Goal: Task Accomplishment & Management: Complete application form

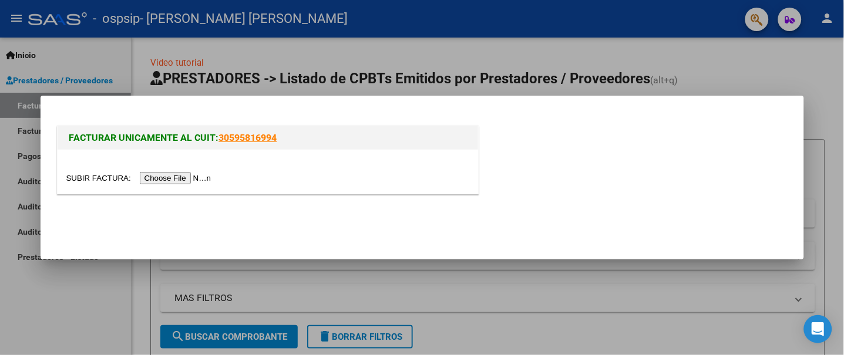
click at [191, 180] on input "file" at bounding box center [140, 178] width 149 height 12
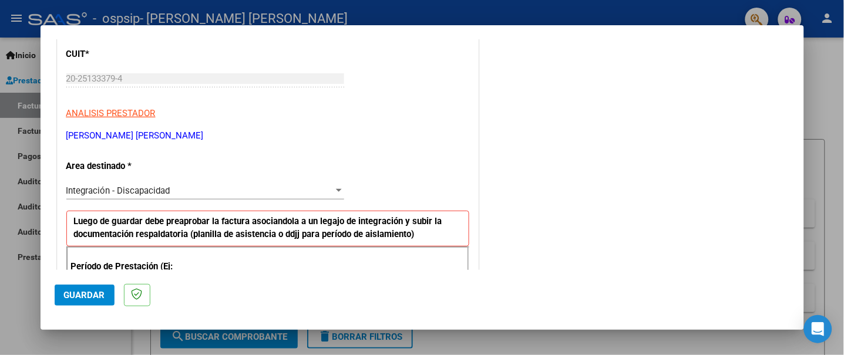
scroll to position [235, 0]
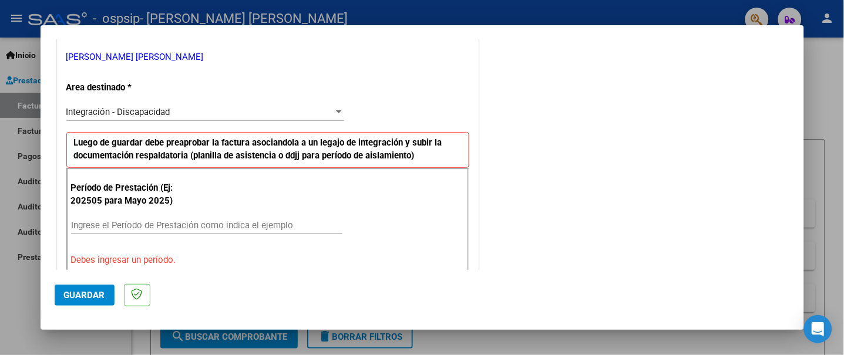
click at [167, 227] on input "Ingrese el Período de Prestación como indica el ejemplo" at bounding box center [206, 225] width 271 height 11
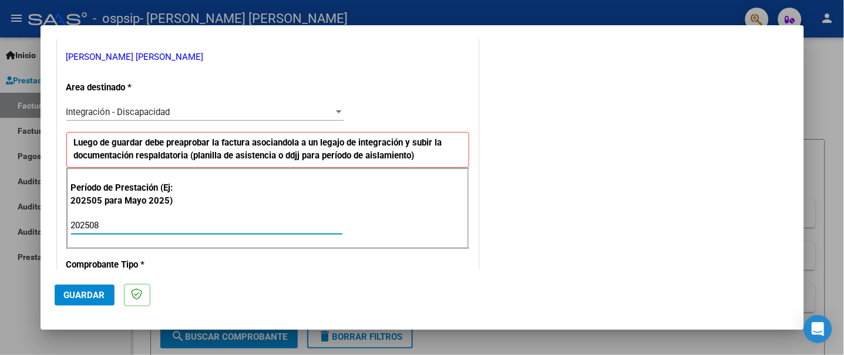
type input "202508"
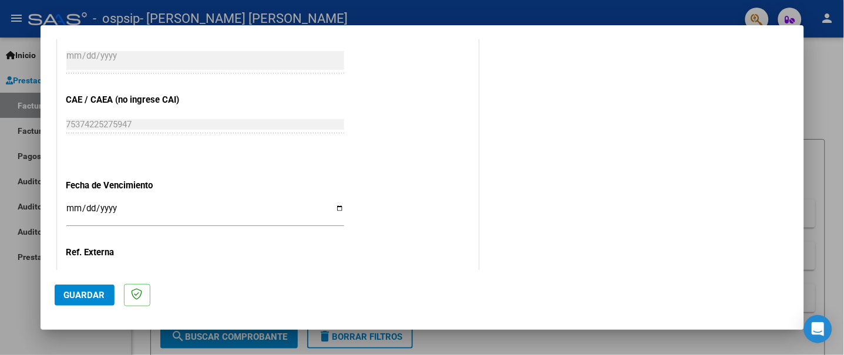
scroll to position [782, 0]
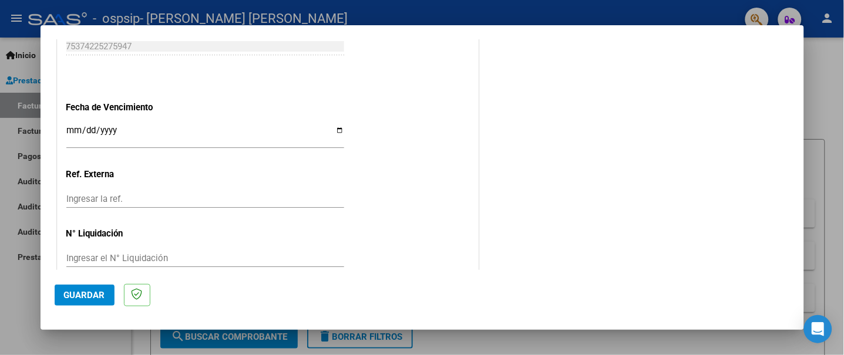
click at [332, 132] on input "Ingresar la fecha" at bounding box center [205, 135] width 278 height 19
type input "[DATE]"
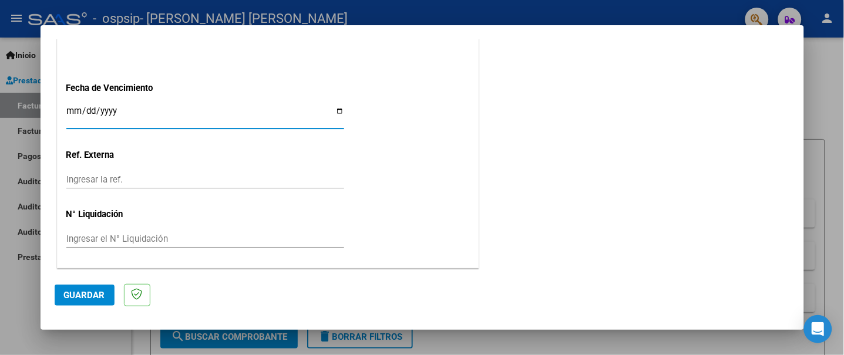
click at [77, 298] on span "Guardar" at bounding box center [84, 295] width 41 height 11
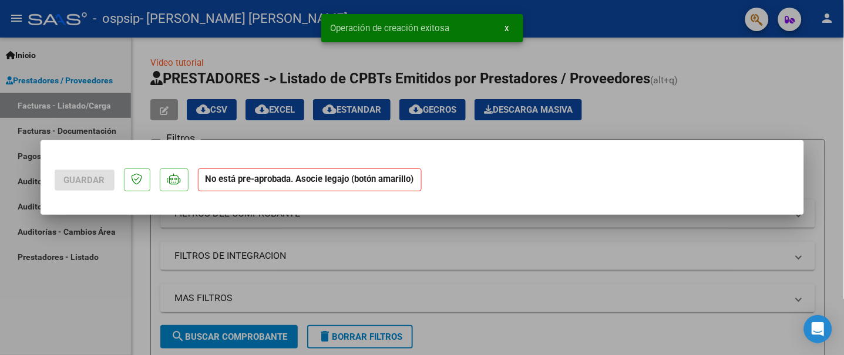
scroll to position [0, 0]
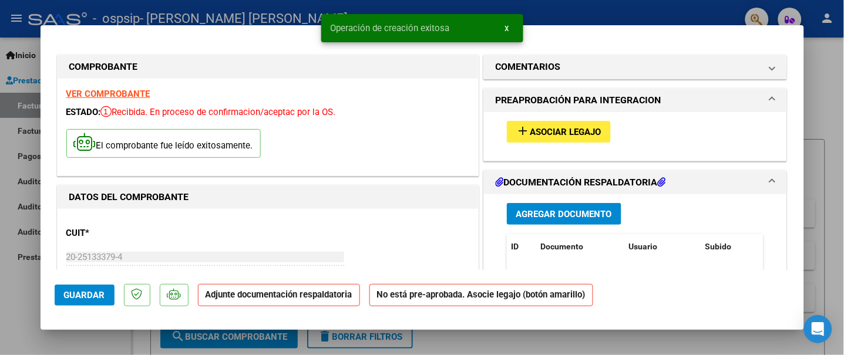
click at [520, 207] on button "Agregar Documento" at bounding box center [564, 214] width 114 height 22
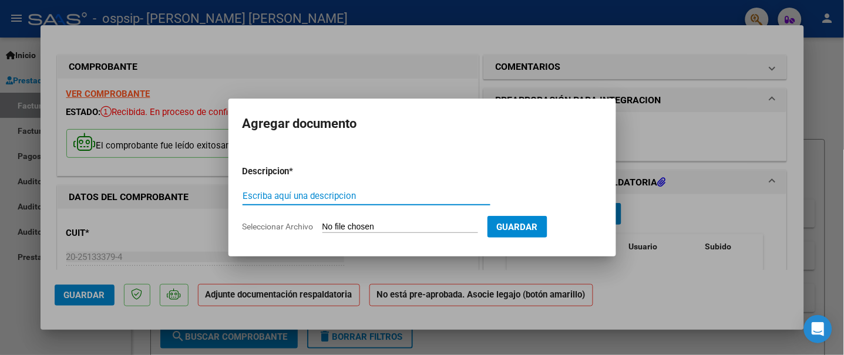
click at [435, 225] on input "Seleccionar Archivo" at bounding box center [400, 227] width 156 height 11
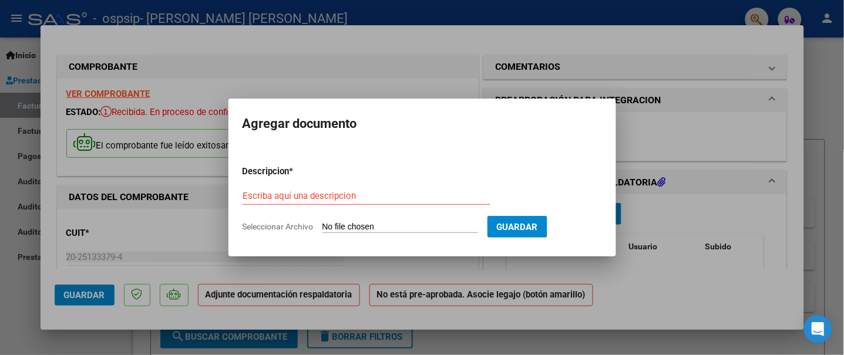
type input "C:\fakepath\PLANILLA [PERSON_NAME] A REDES [DATE].pdf"
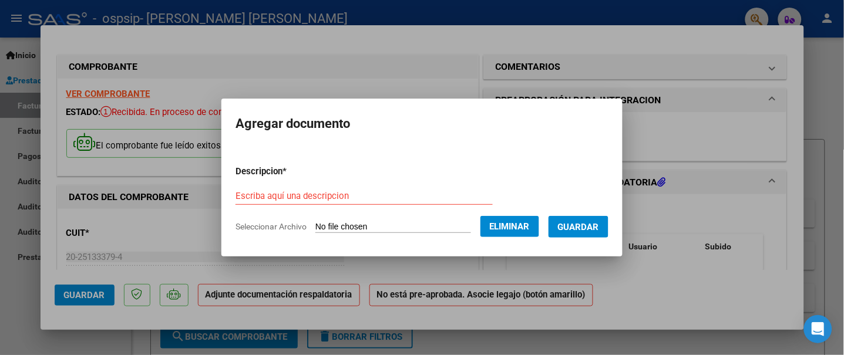
click at [430, 195] on input "Escriba aquí una descripcion" at bounding box center [363, 196] width 257 height 11
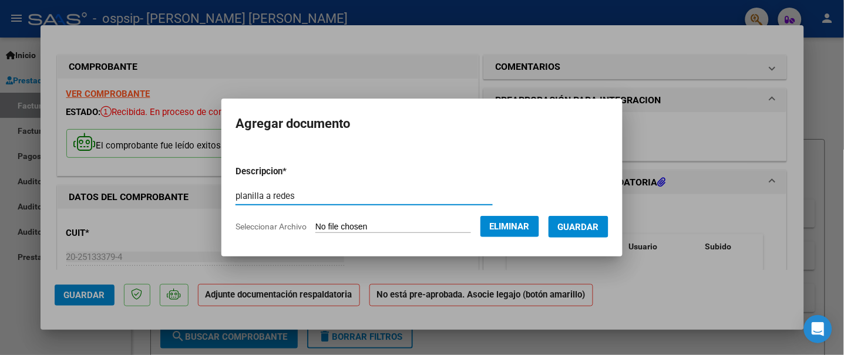
type input "planilla a redes"
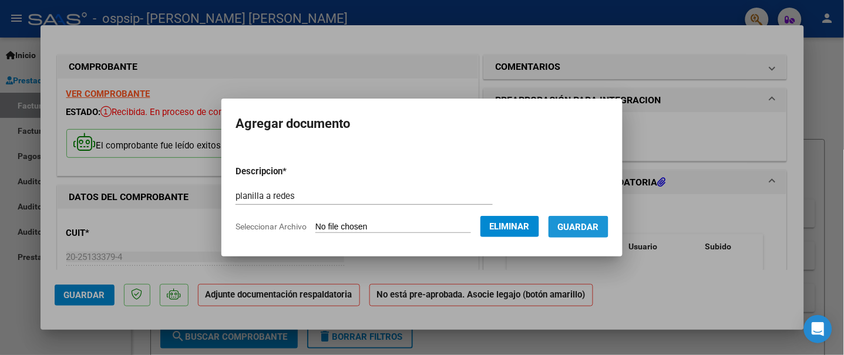
click at [585, 231] on span "Guardar" at bounding box center [578, 227] width 41 height 11
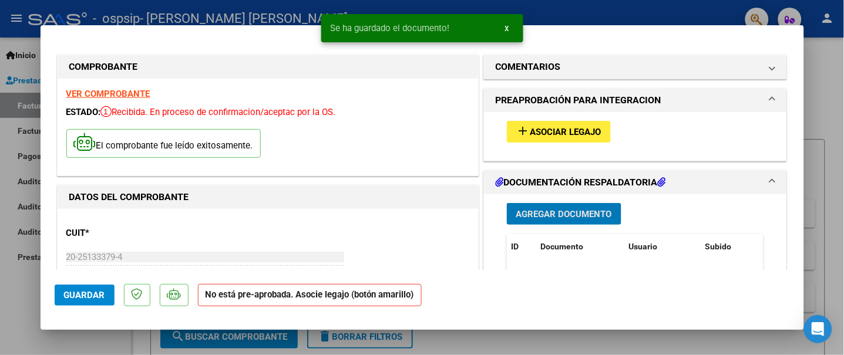
click at [555, 133] on span "Asociar Legajo" at bounding box center [565, 132] width 71 height 11
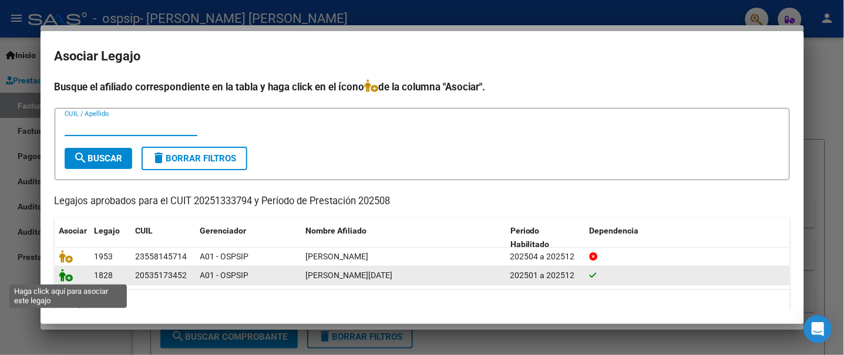
click at [63, 276] on icon at bounding box center [66, 275] width 14 height 13
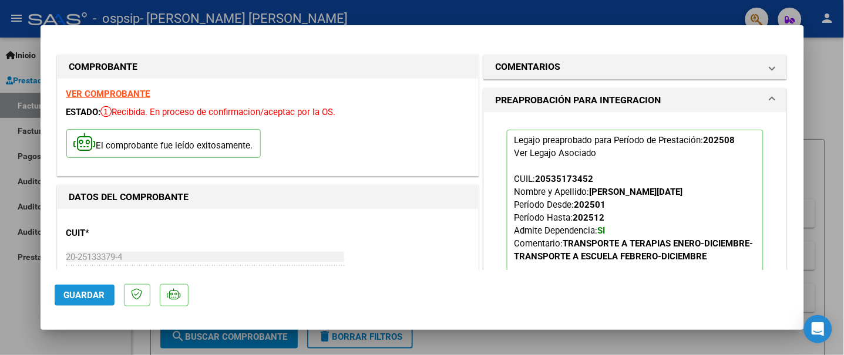
click at [86, 294] on span "Guardar" at bounding box center [84, 295] width 41 height 11
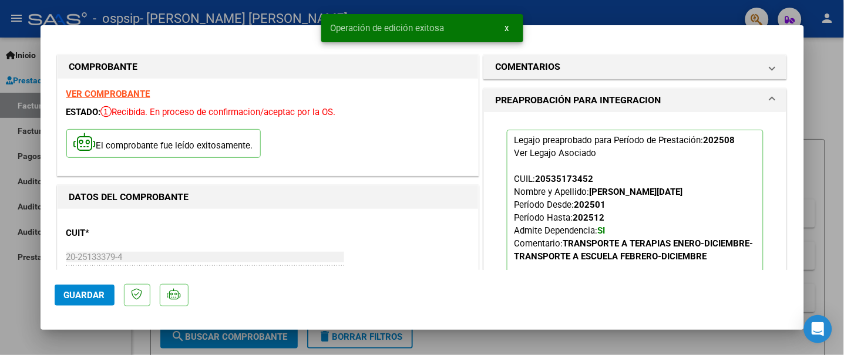
click at [6, 282] on div at bounding box center [422, 177] width 844 height 355
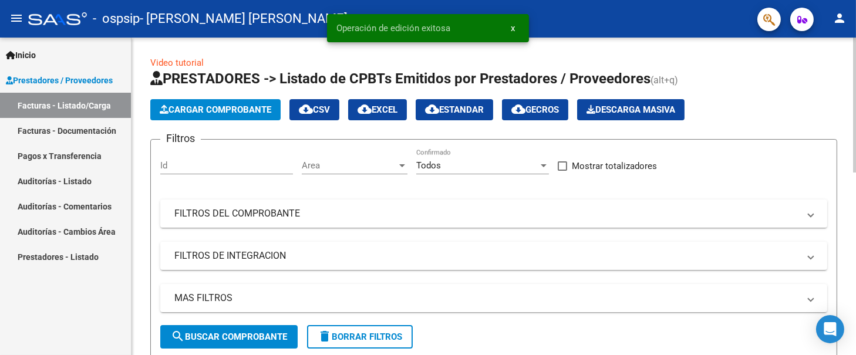
click at [224, 114] on button "Cargar Comprobante" at bounding box center [215, 109] width 130 height 21
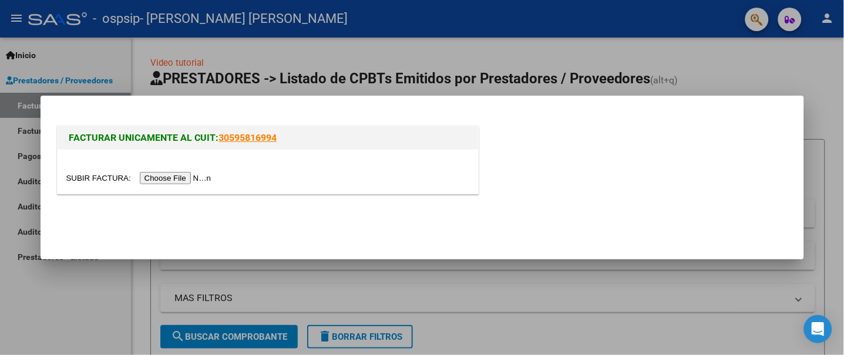
click at [177, 181] on input "file" at bounding box center [140, 178] width 149 height 12
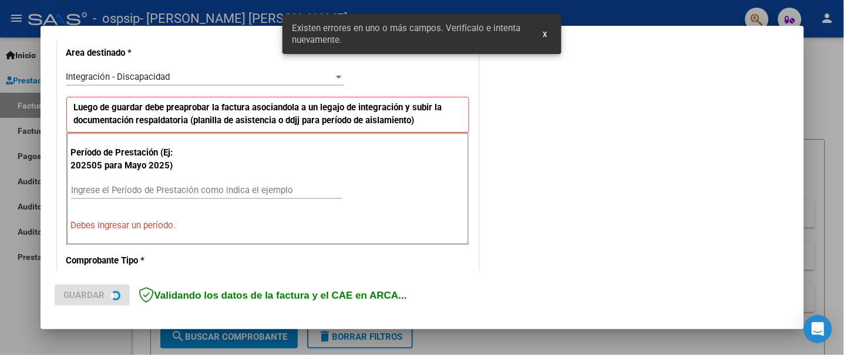
scroll to position [293, 0]
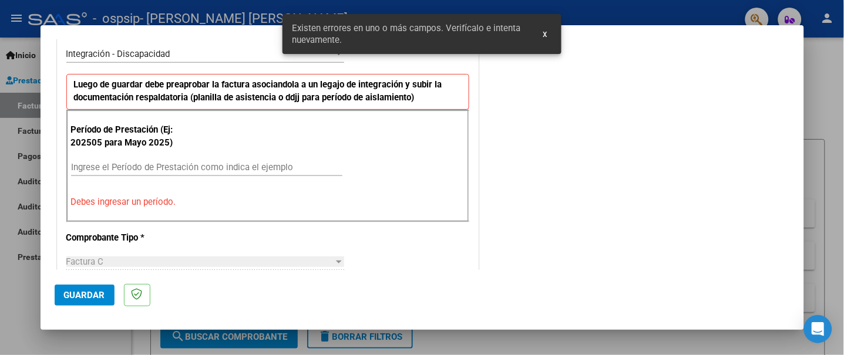
click at [203, 165] on input "Ingrese el Período de Prestación como indica el ejemplo" at bounding box center [206, 167] width 271 height 11
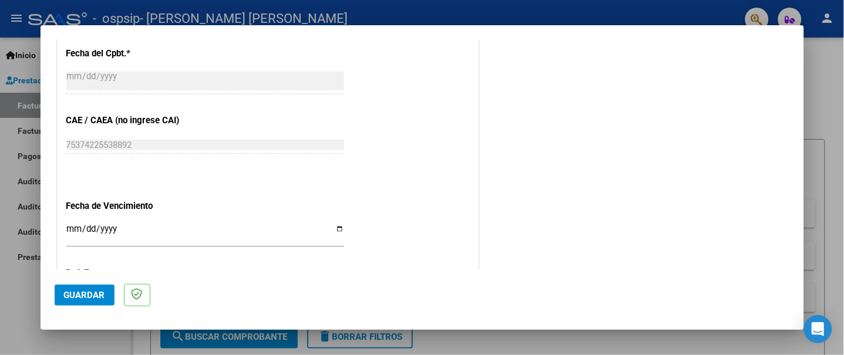
scroll to position [802, 0]
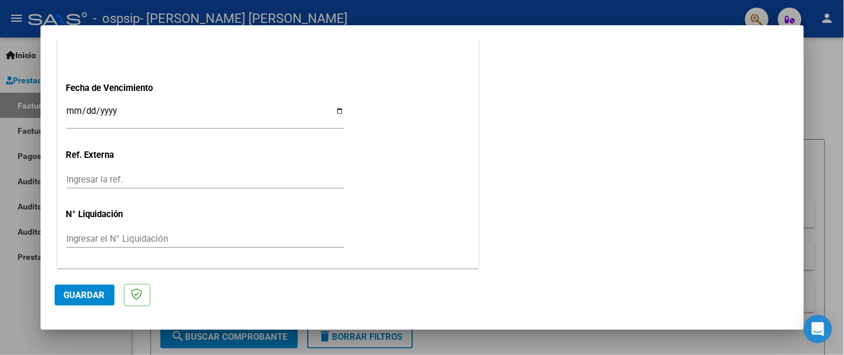
type input "202508"
click at [331, 107] on input "Ingresar la fecha" at bounding box center [205, 115] width 278 height 19
type input "[DATE]"
click at [90, 294] on span "Guardar" at bounding box center [84, 295] width 41 height 11
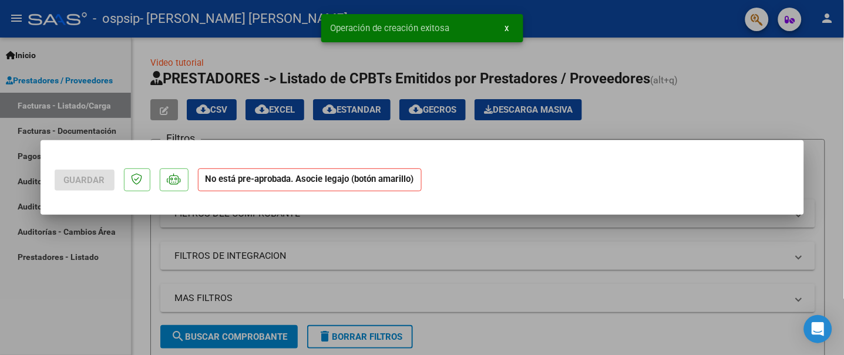
scroll to position [0, 0]
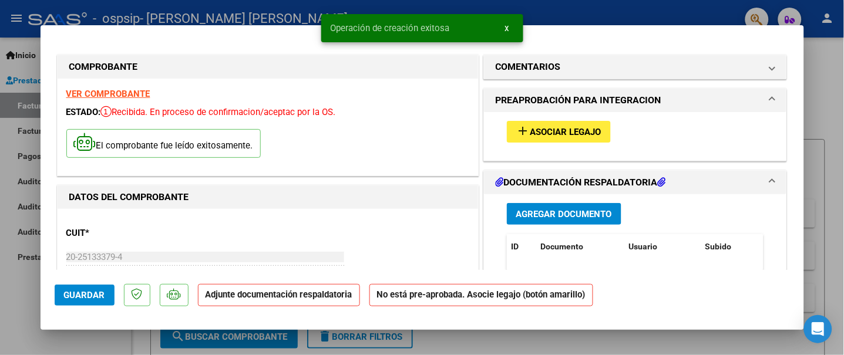
click at [559, 214] on span "Agregar Documento" at bounding box center [564, 214] width 96 height 11
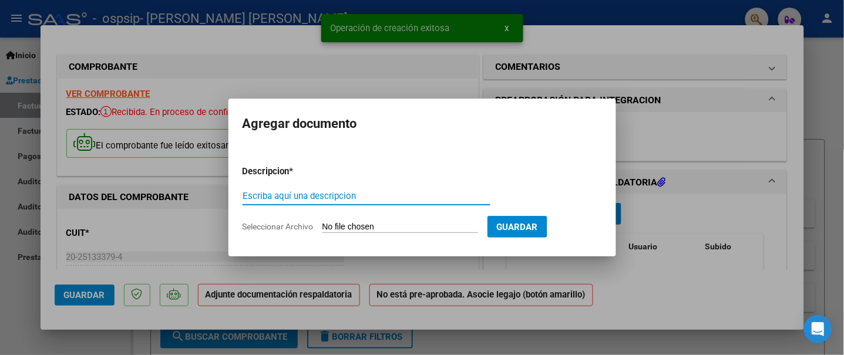
click at [405, 226] on input "Seleccionar Archivo" at bounding box center [400, 227] width 156 height 11
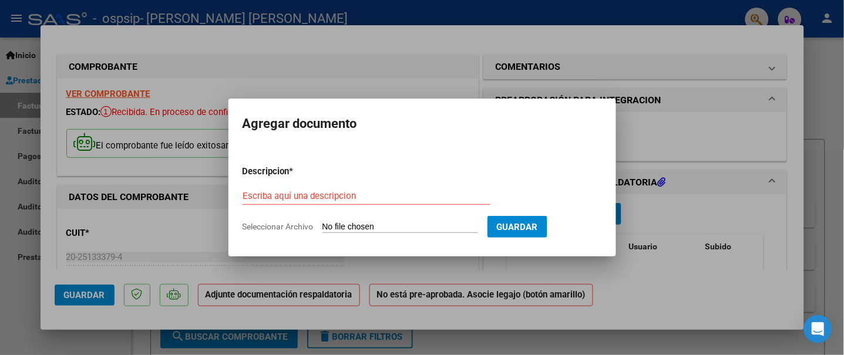
type input "C:\fakepath\PLANILLA [PERSON_NAME] A ESC [DATE].pdf"
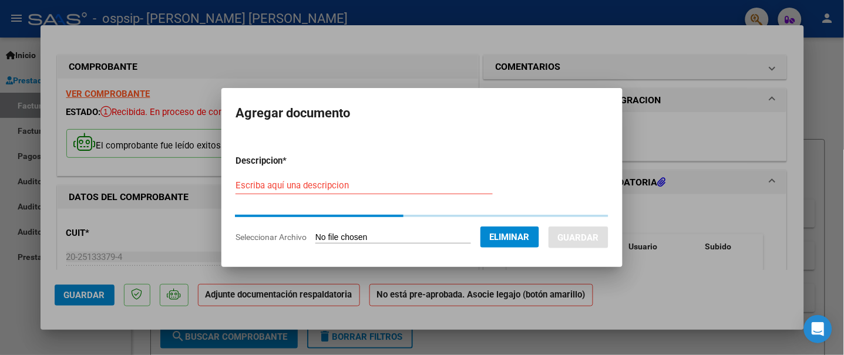
click at [464, 183] on input "Escriba aquí una descripcion" at bounding box center [363, 185] width 257 height 11
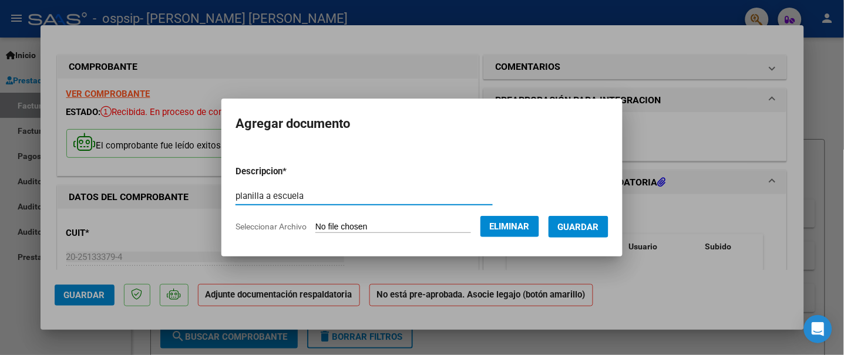
type input "planilla a escuela"
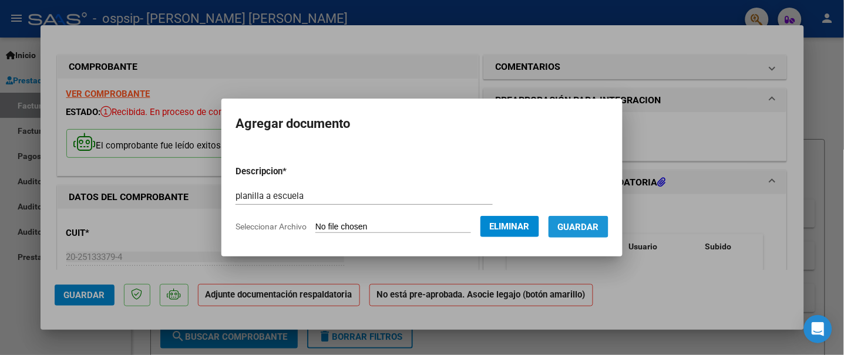
click at [570, 222] on span "Guardar" at bounding box center [578, 227] width 41 height 11
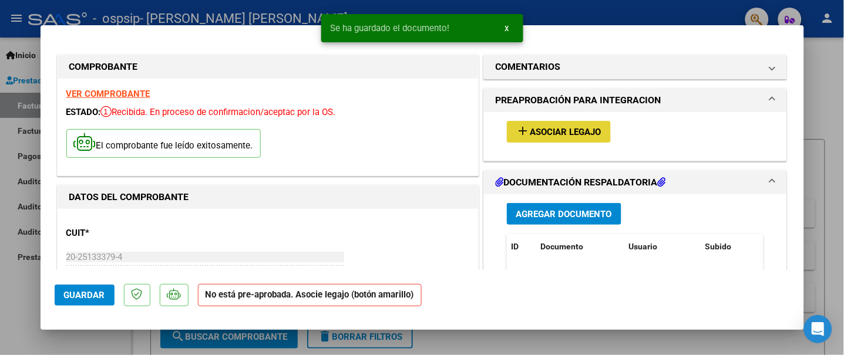
click at [581, 130] on span "Asociar Legajo" at bounding box center [565, 132] width 71 height 11
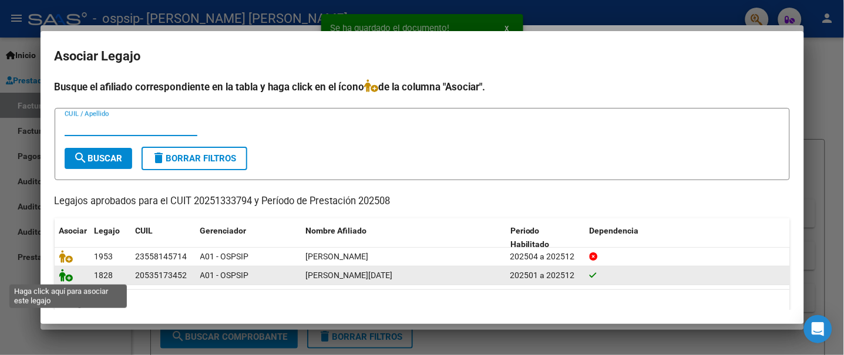
click at [71, 274] on icon at bounding box center [66, 275] width 14 height 13
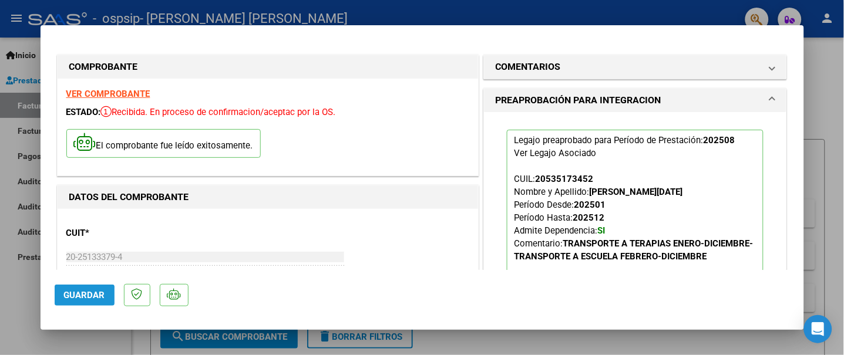
click at [81, 298] on span "Guardar" at bounding box center [84, 295] width 41 height 11
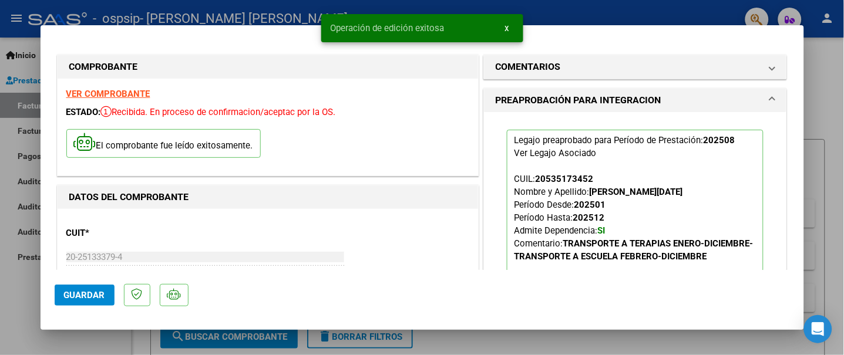
click at [5, 299] on div at bounding box center [422, 177] width 844 height 355
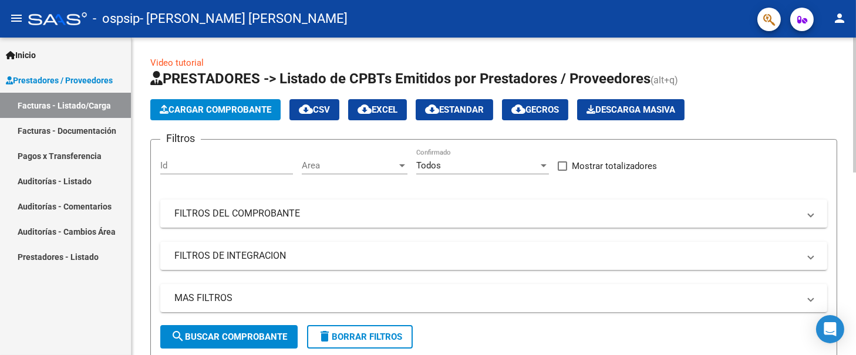
click at [235, 104] on span "Cargar Comprobante" at bounding box center [216, 109] width 112 height 11
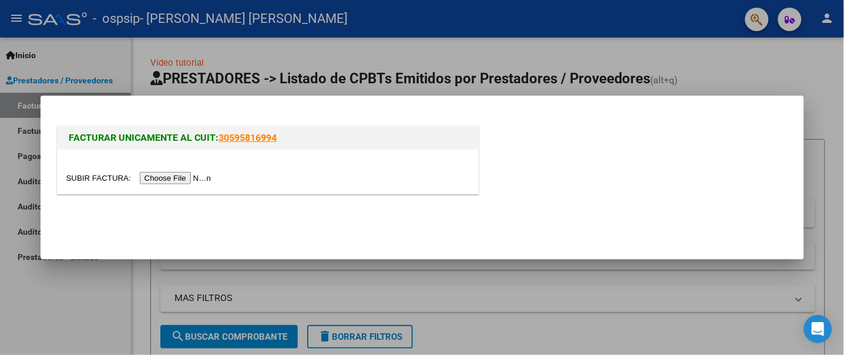
click at [186, 175] on input "file" at bounding box center [140, 178] width 149 height 12
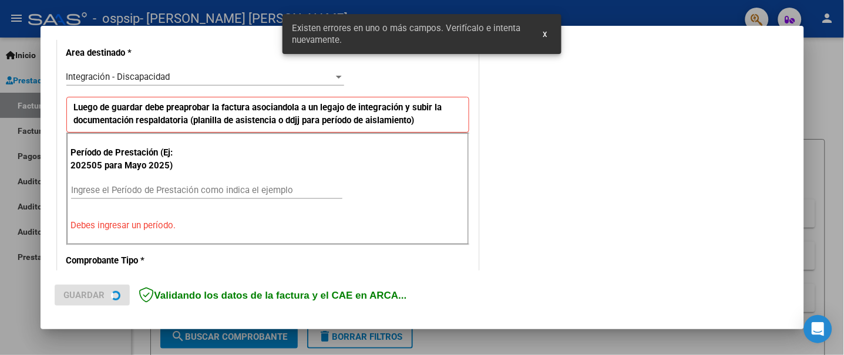
scroll to position [293, 0]
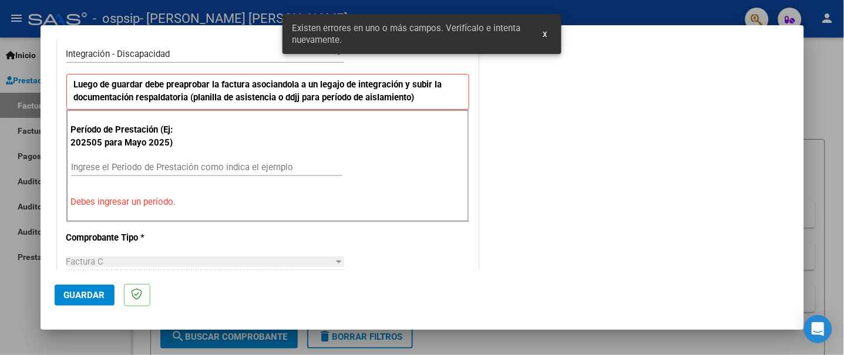
click at [218, 159] on div "Ingrese el Período de Prestación como indica el ejemplo" at bounding box center [206, 167] width 271 height 18
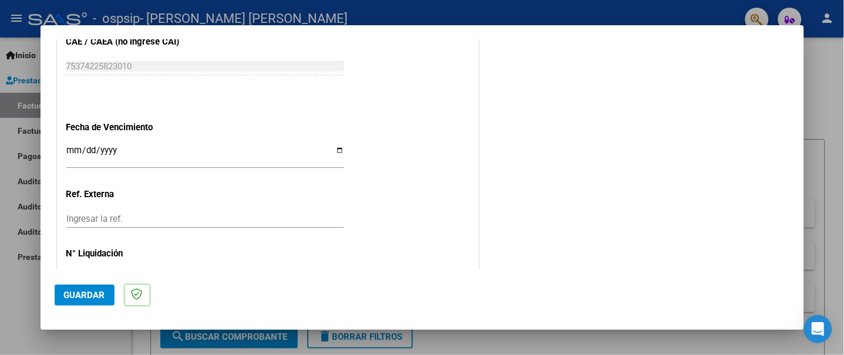
scroll to position [802, 0]
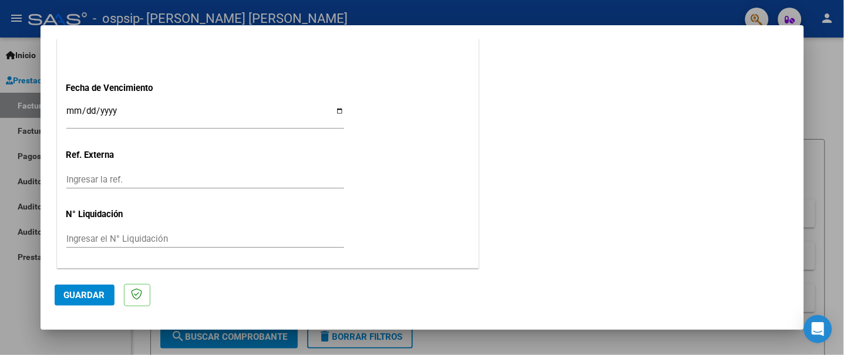
type input "202508"
click at [333, 112] on input "Ingresar la fecha" at bounding box center [205, 115] width 278 height 19
type input "[DATE]"
click at [76, 294] on span "Guardar" at bounding box center [84, 295] width 41 height 11
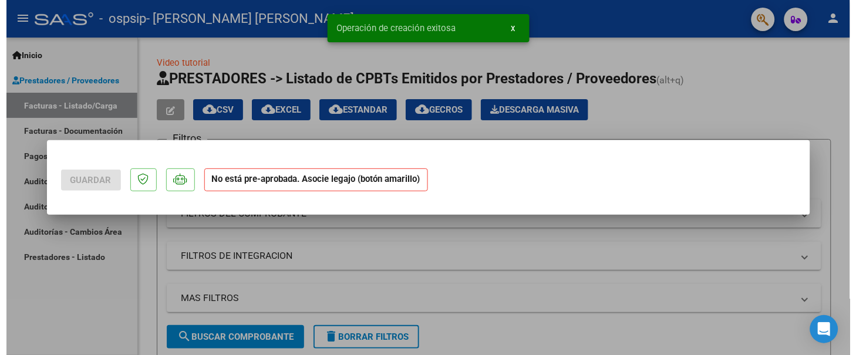
scroll to position [0, 0]
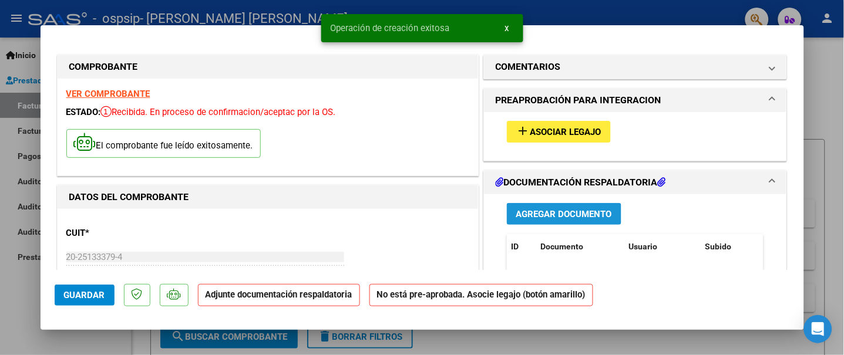
click at [547, 214] on span "Agregar Documento" at bounding box center [564, 214] width 96 height 11
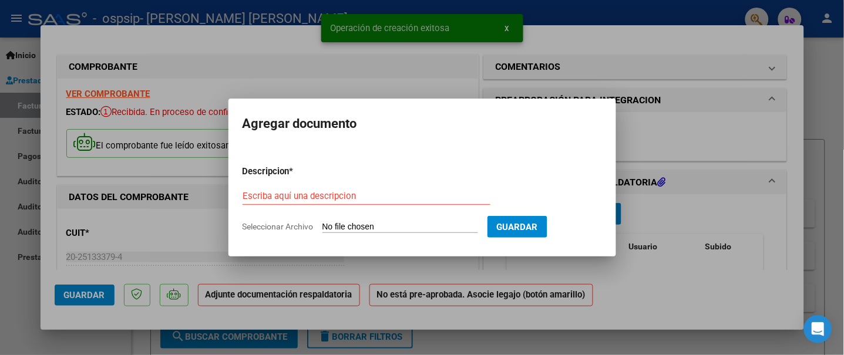
click at [359, 225] on input "Seleccionar Archivo" at bounding box center [400, 227] width 156 height 11
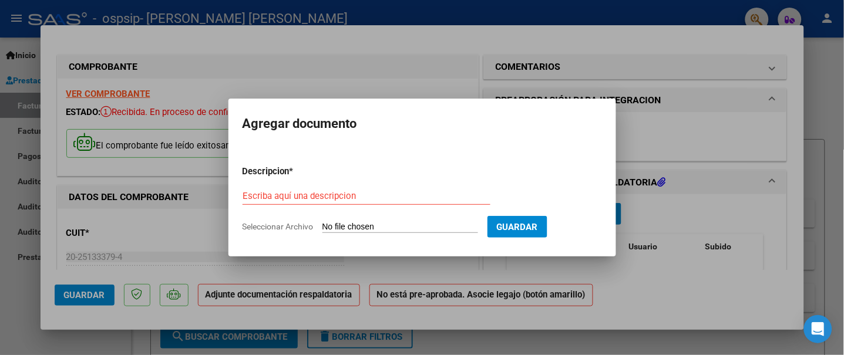
type input "C:\fakepath\20251333794_011_00005_00003498.pdf"
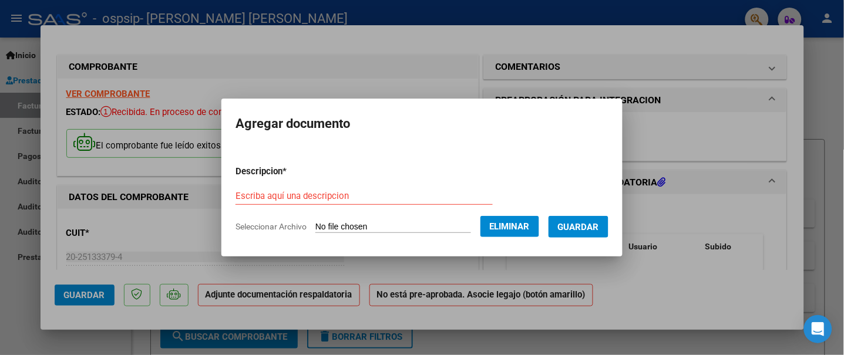
click at [433, 196] on input "Escriba aquí una descripcion" at bounding box center [363, 196] width 257 height 11
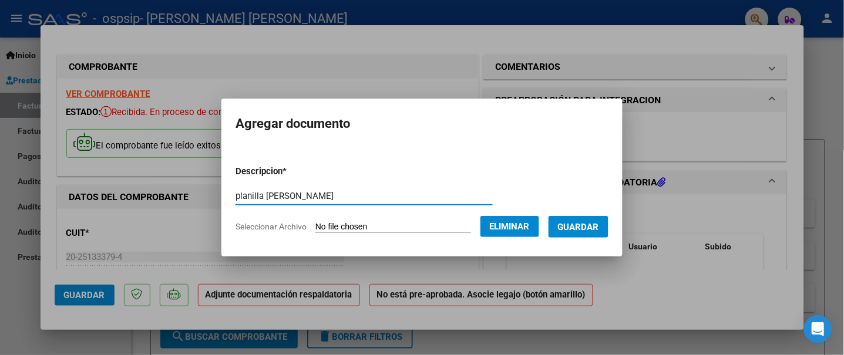
type input "planilla [PERSON_NAME]"
click at [537, 220] on button "Eliminar" at bounding box center [509, 226] width 59 height 21
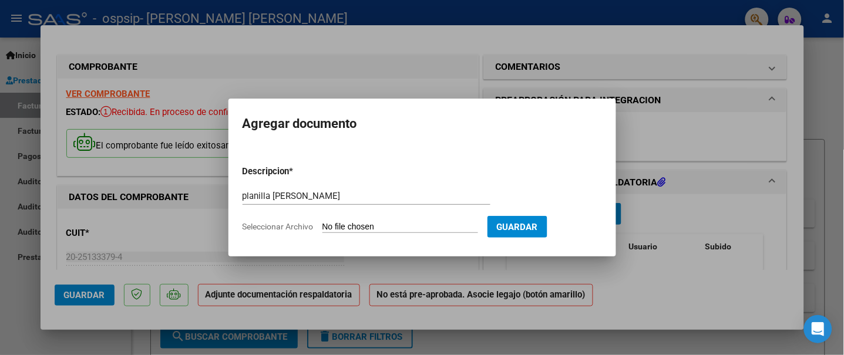
click at [425, 221] on app-file-uploader "Seleccionar Archivo" at bounding box center [364, 226] width 245 height 11
click at [355, 223] on input "Seleccionar Archivo" at bounding box center [400, 227] width 156 height 11
type input "C:\fakepath\PLANILLA [PERSON_NAME][DATE].pdf"
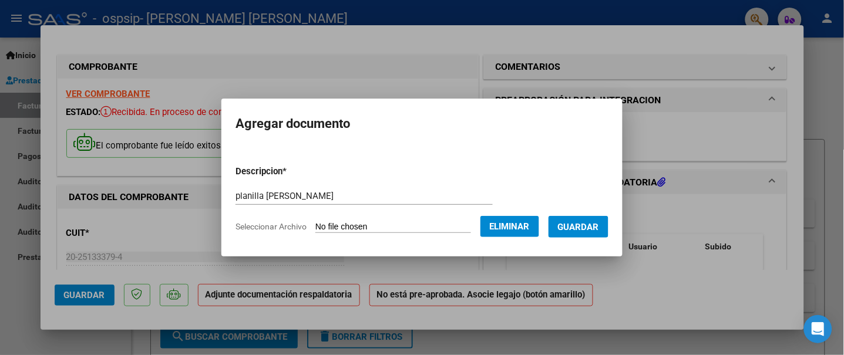
click at [577, 222] on span "Guardar" at bounding box center [578, 227] width 41 height 11
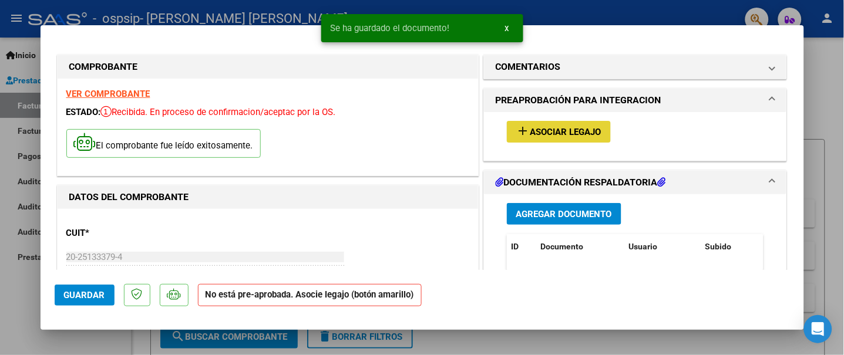
click at [551, 139] on button "add Asociar Legajo" at bounding box center [559, 132] width 104 height 22
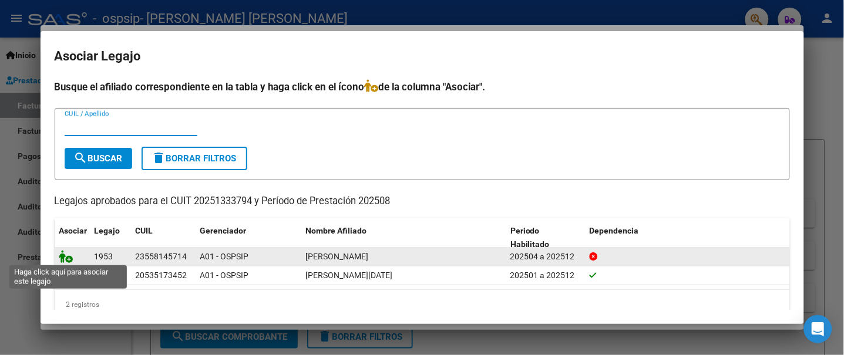
click at [64, 253] on icon at bounding box center [66, 256] width 14 height 13
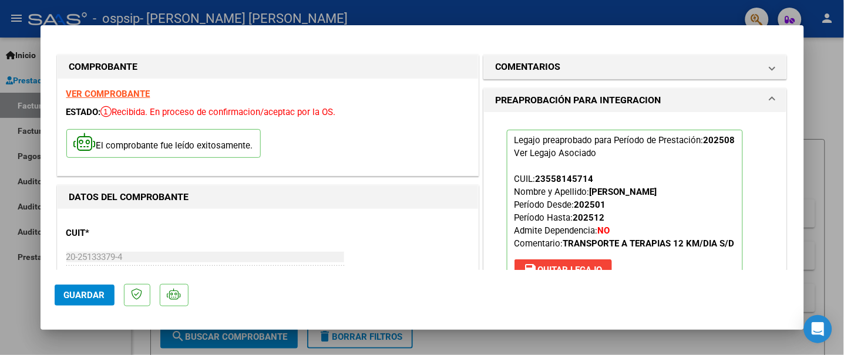
click at [86, 292] on span "Guardar" at bounding box center [84, 295] width 41 height 11
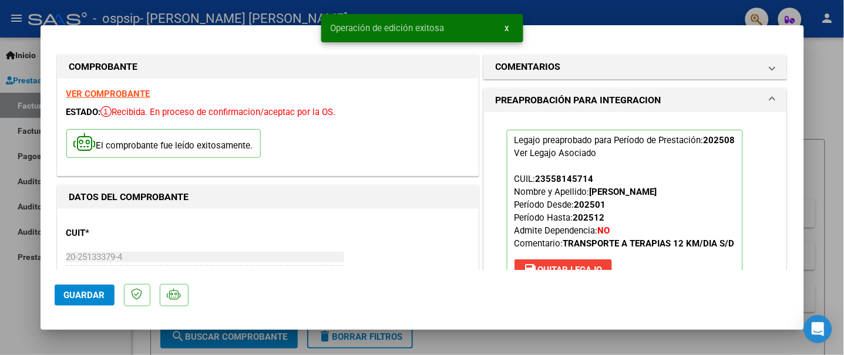
click at [29, 311] on div at bounding box center [422, 177] width 844 height 355
